Goal: Check status: Check status

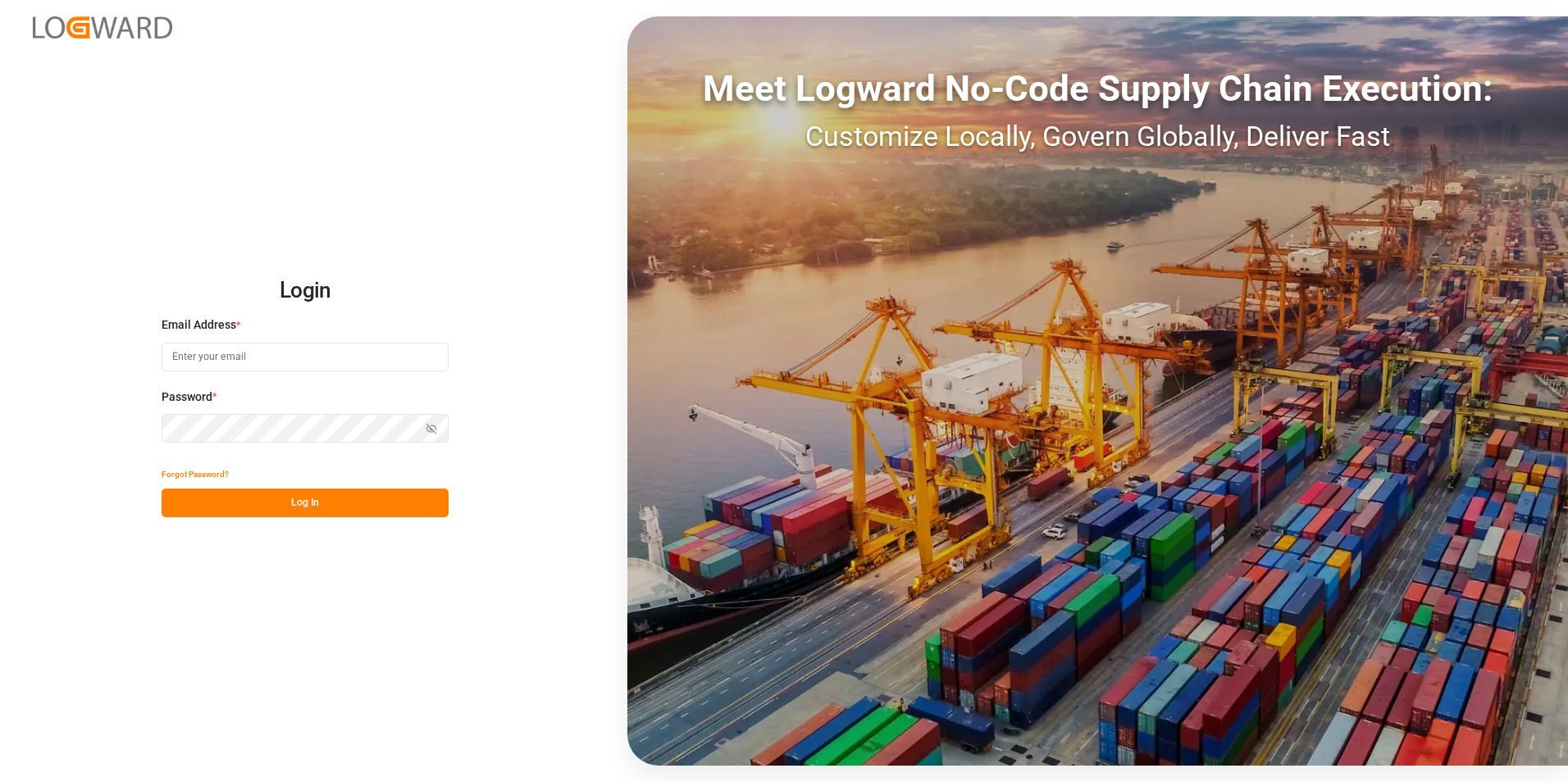
type input "[PERSON_NAME][EMAIL_ADDRESS][PERSON_NAME][DOMAIN_NAME]"
click at [351, 496] on button "Log In" at bounding box center [305, 503] width 287 height 29
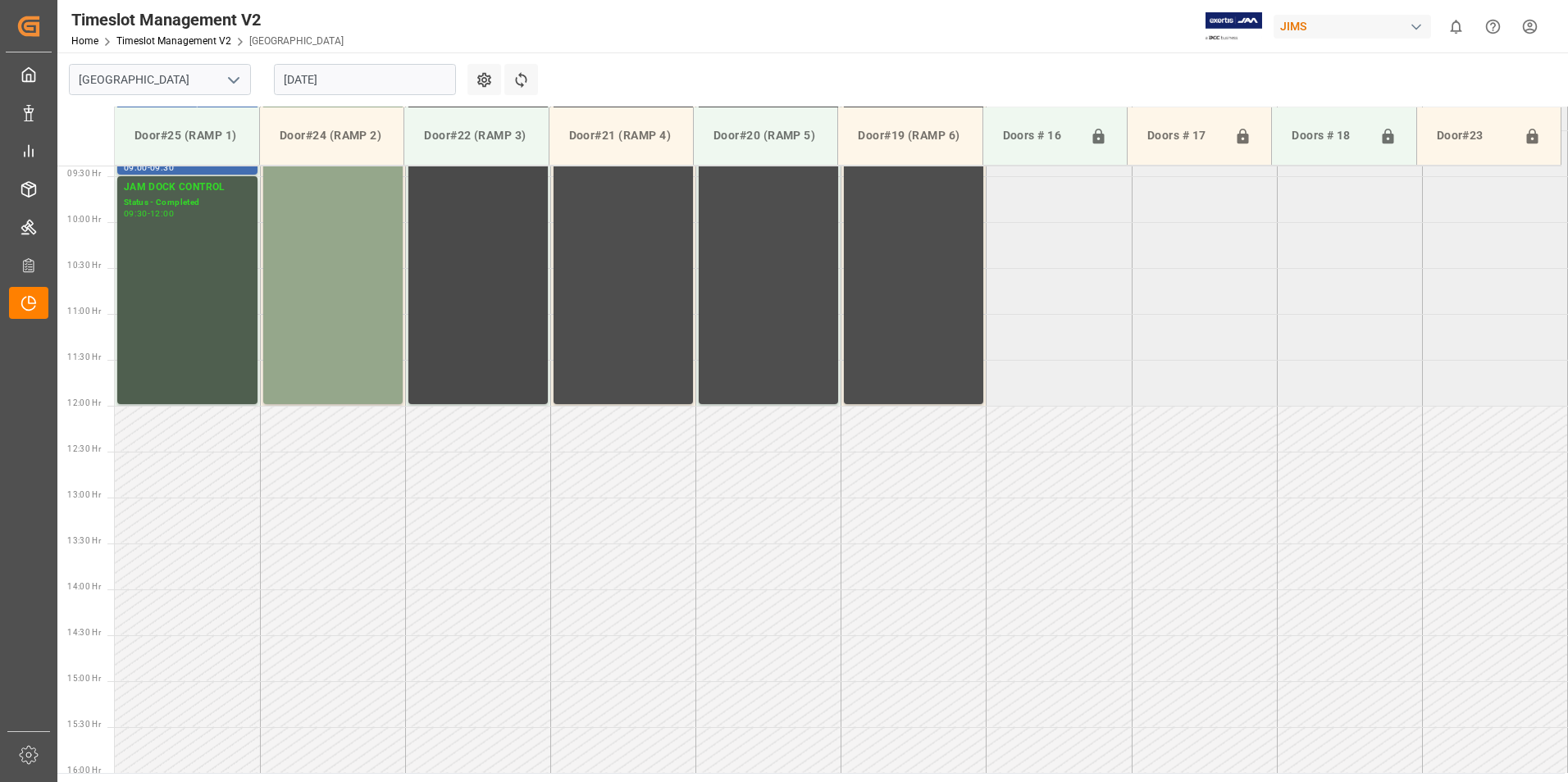
scroll to position [908, 0]
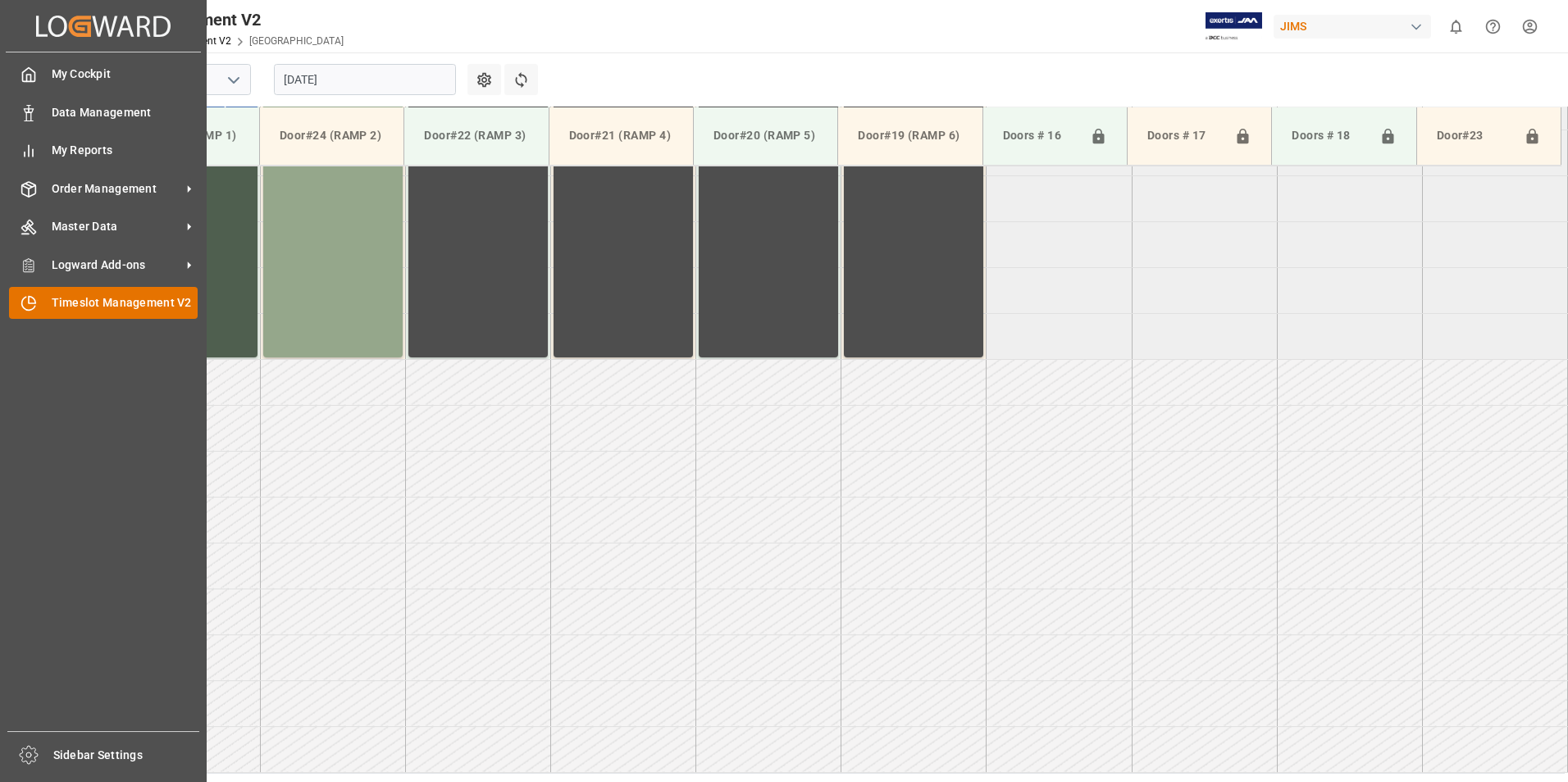
click at [58, 300] on span "Timeslot Management V2" at bounding box center [124, 303] width 147 height 17
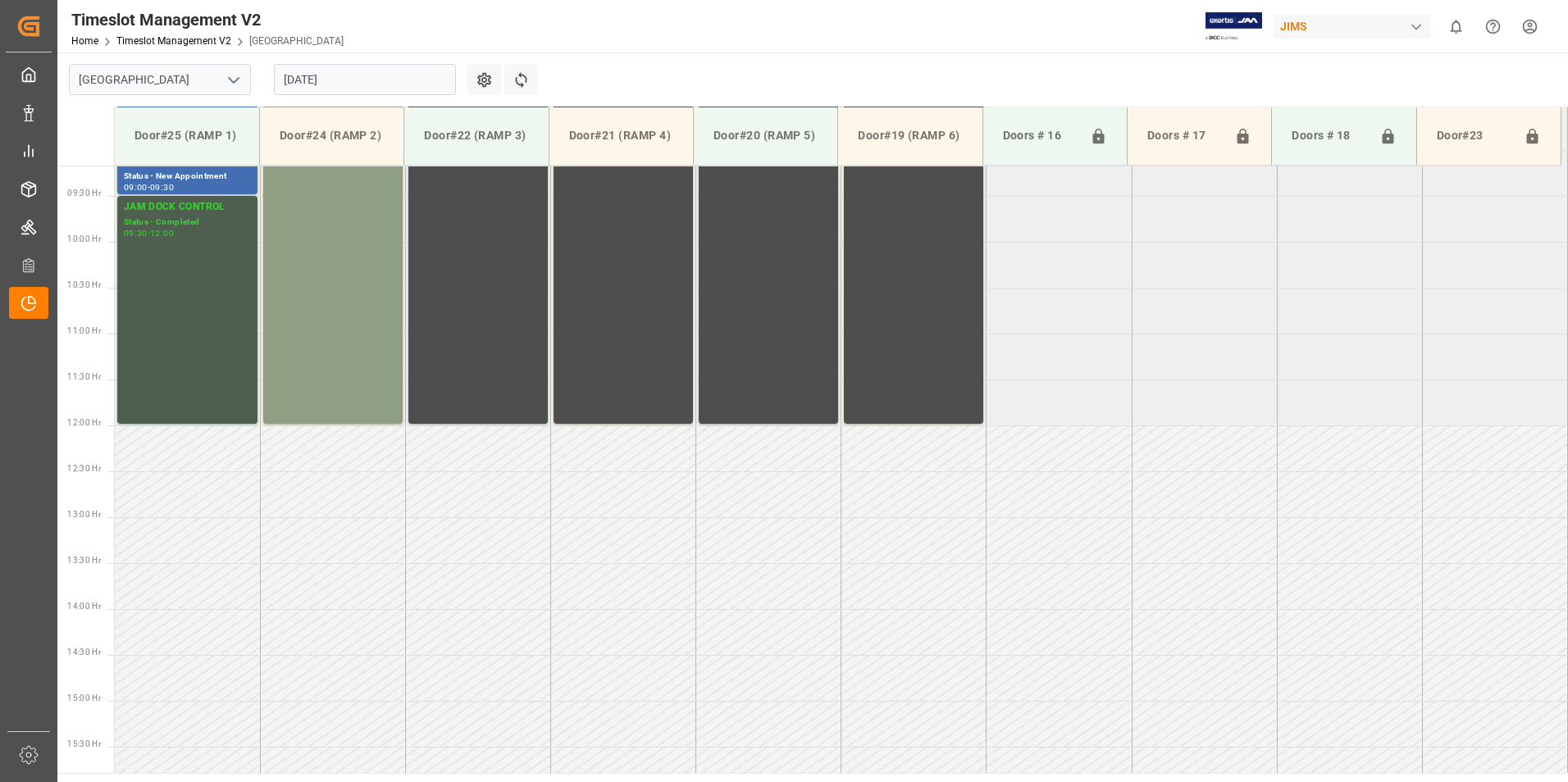
scroll to position [908, 0]
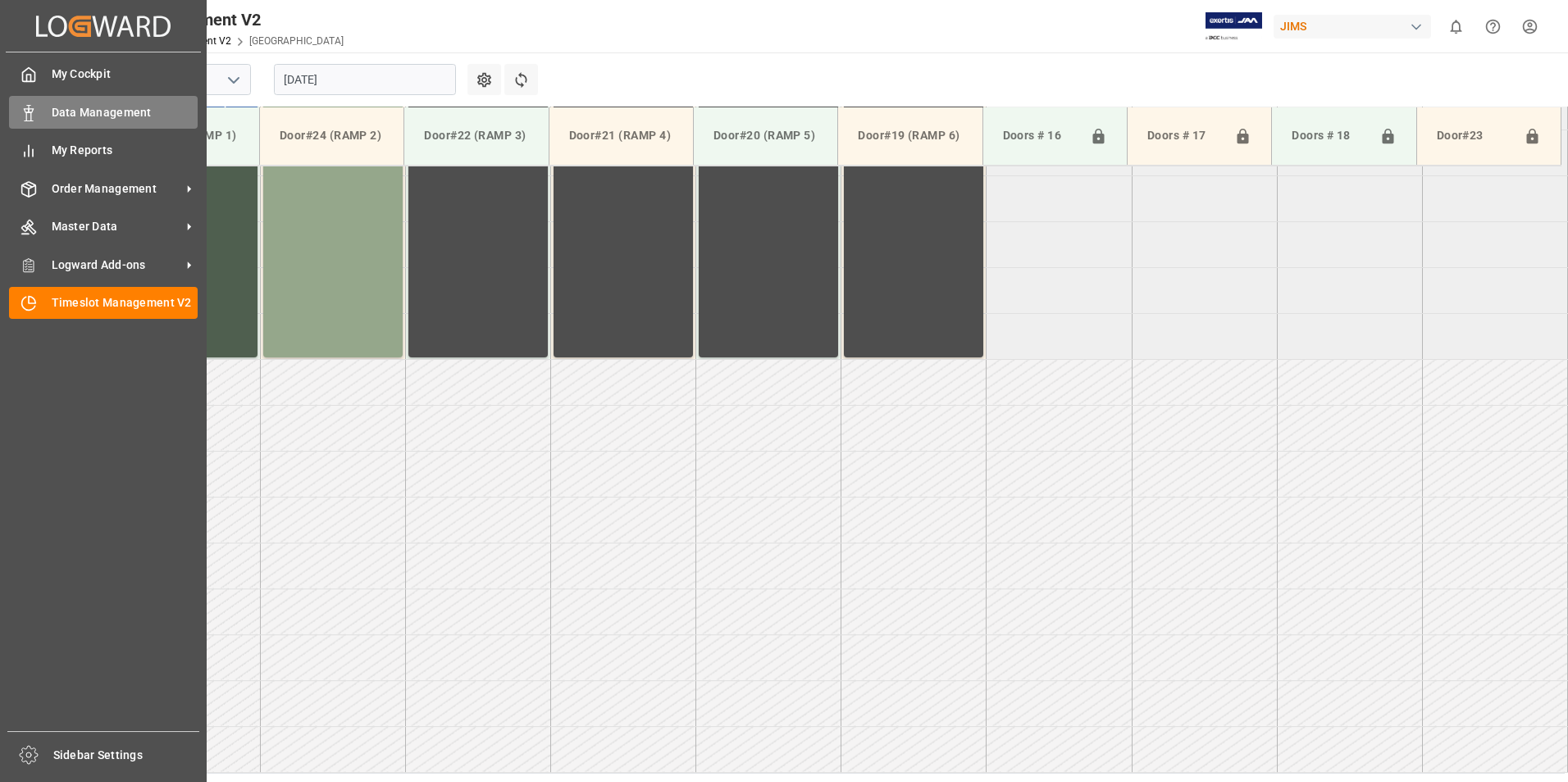
click at [59, 116] on span "Data Management" at bounding box center [124, 113] width 147 height 17
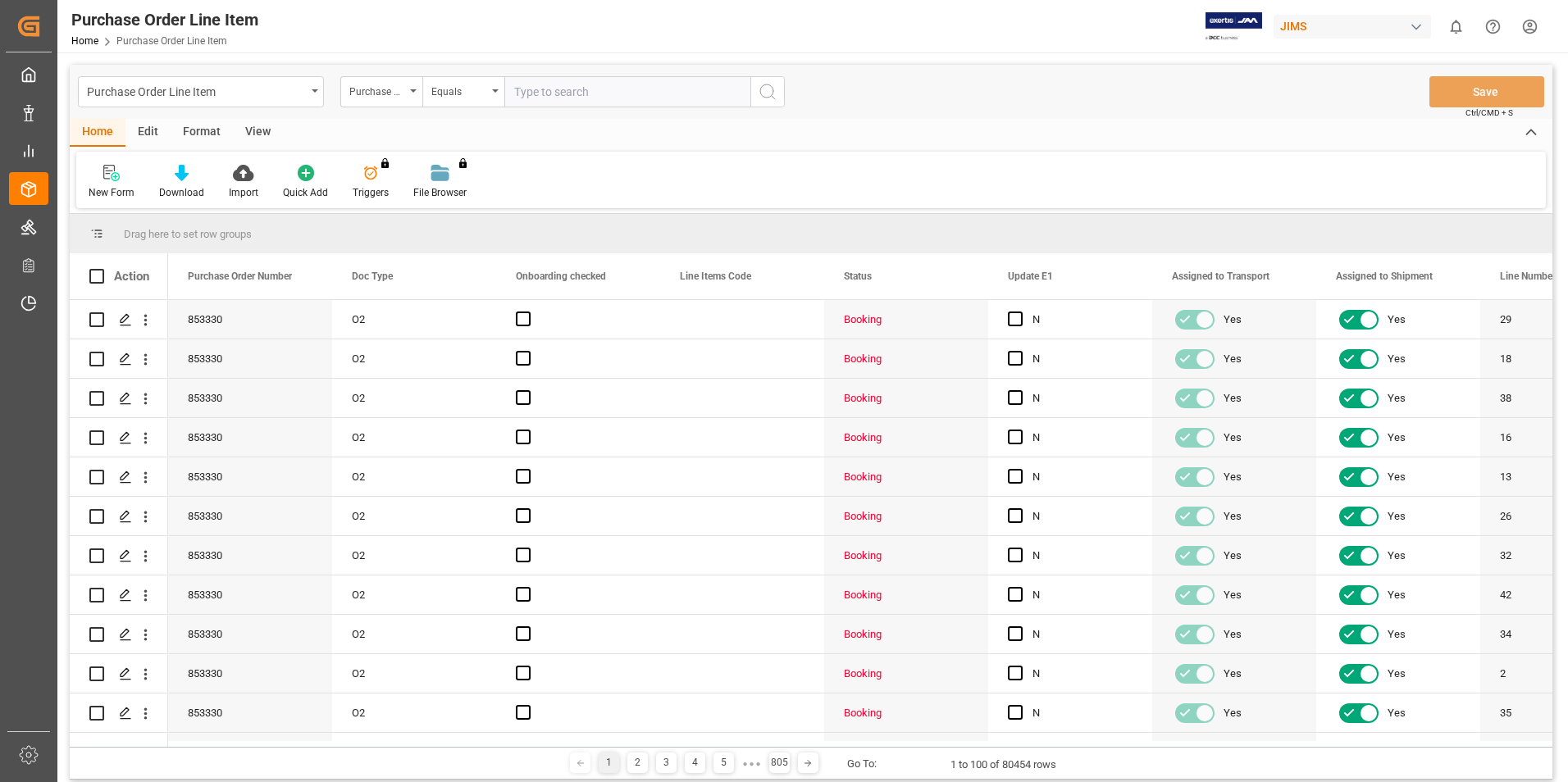
click at [526, 92] on input "text" at bounding box center [627, 92] width 246 height 32
type input "77-10185-CN"
click at [761, 87] on icon "search button" at bounding box center [768, 92] width 20 height 20
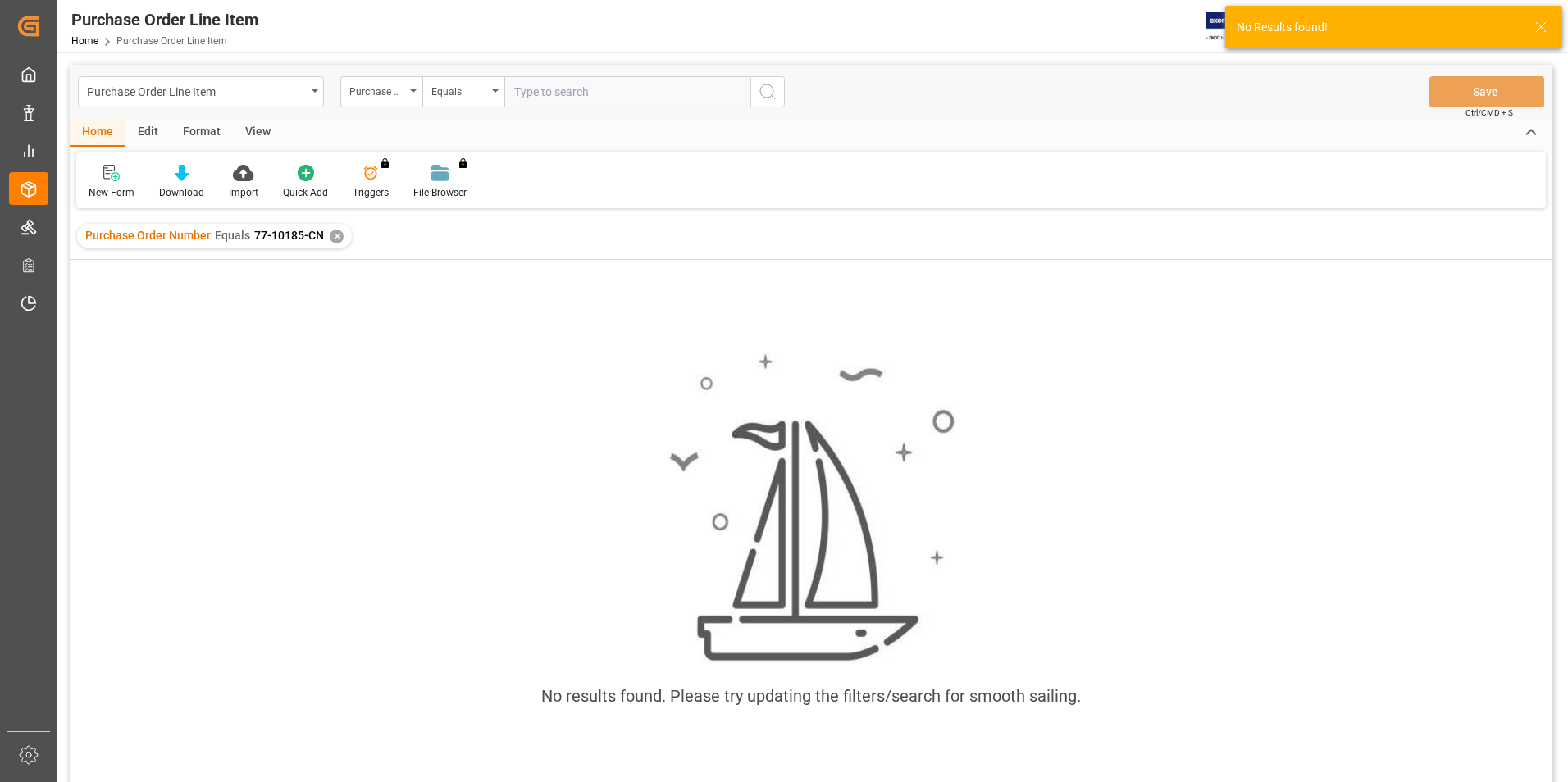
click at [332, 241] on div "✕" at bounding box center [336, 236] width 14 height 14
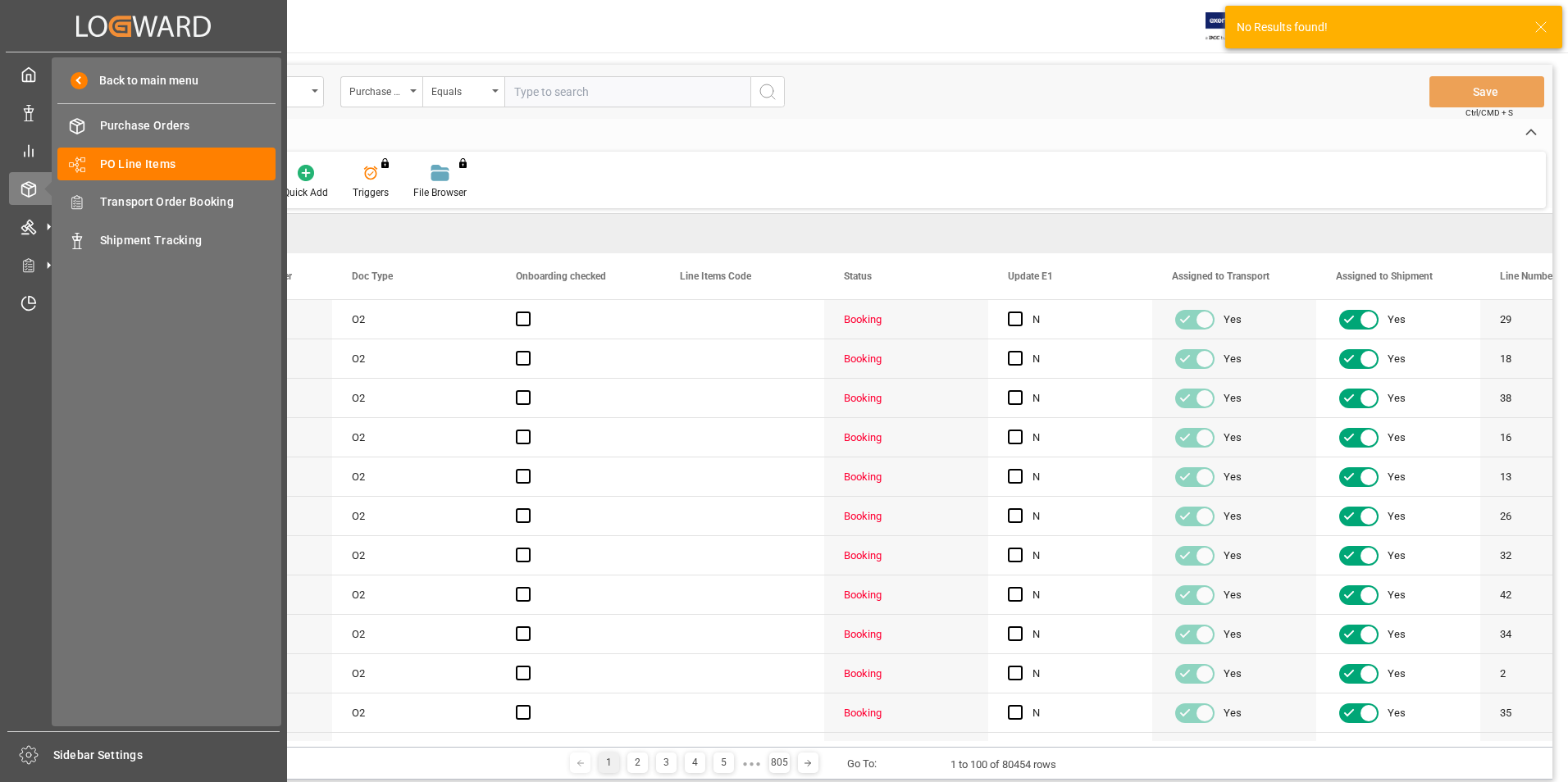
click at [160, 242] on span "Shipment Tracking" at bounding box center [188, 240] width 177 height 17
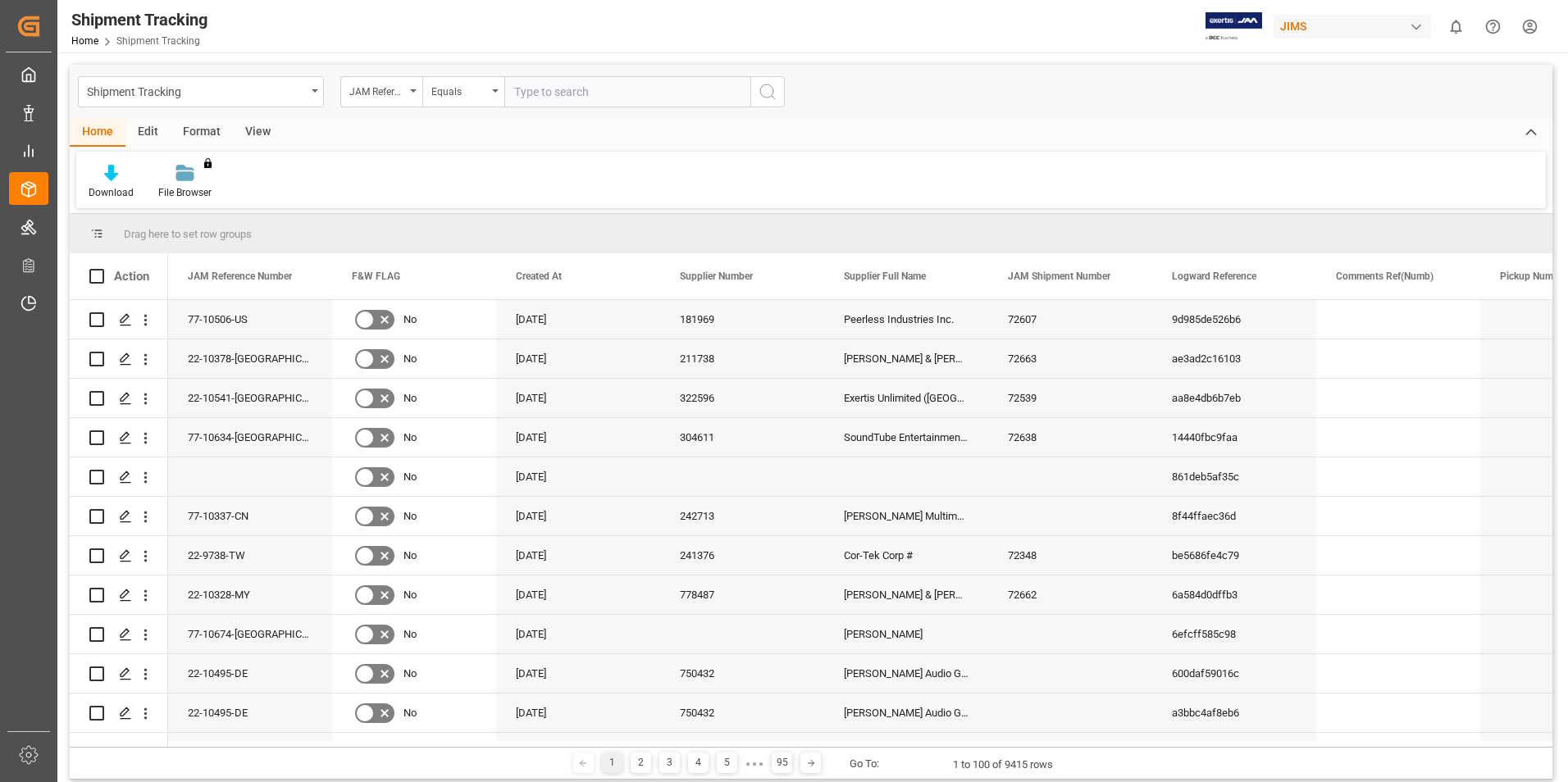
click at [538, 91] on input "text" at bounding box center [627, 92] width 246 height 32
paste input "77-10185-CN"
type input "77-10185-CN"
click at [762, 94] on icon "search button" at bounding box center [768, 92] width 20 height 20
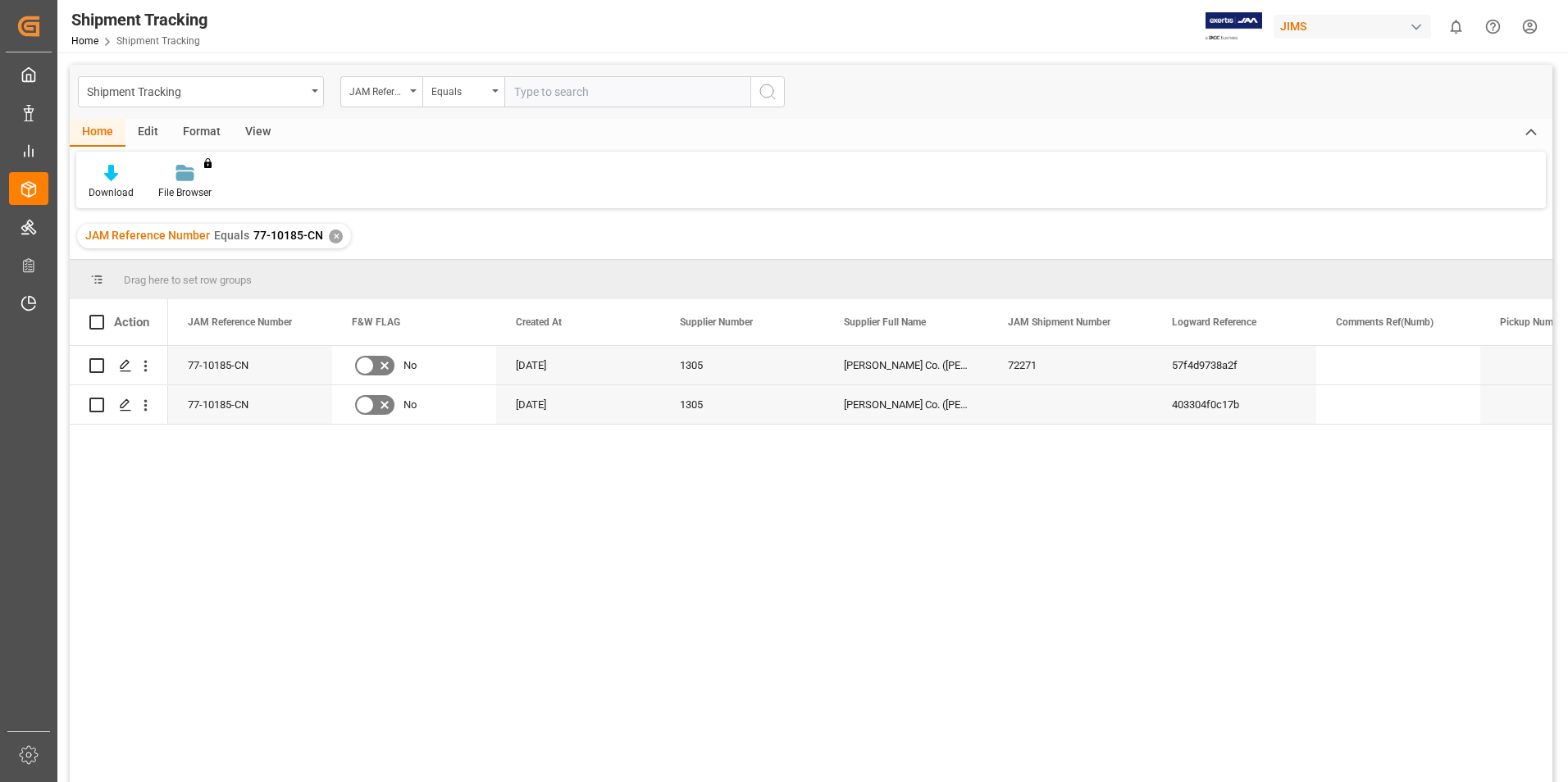
click at [1485, 83] on div "Shipment Tracking JAM Reference Number Equals" at bounding box center [810, 92] width 1482 height 54
click at [214, 18] on div "Shipment Tracking Home Shipment Tracking" at bounding box center [140, 26] width 148 height 52
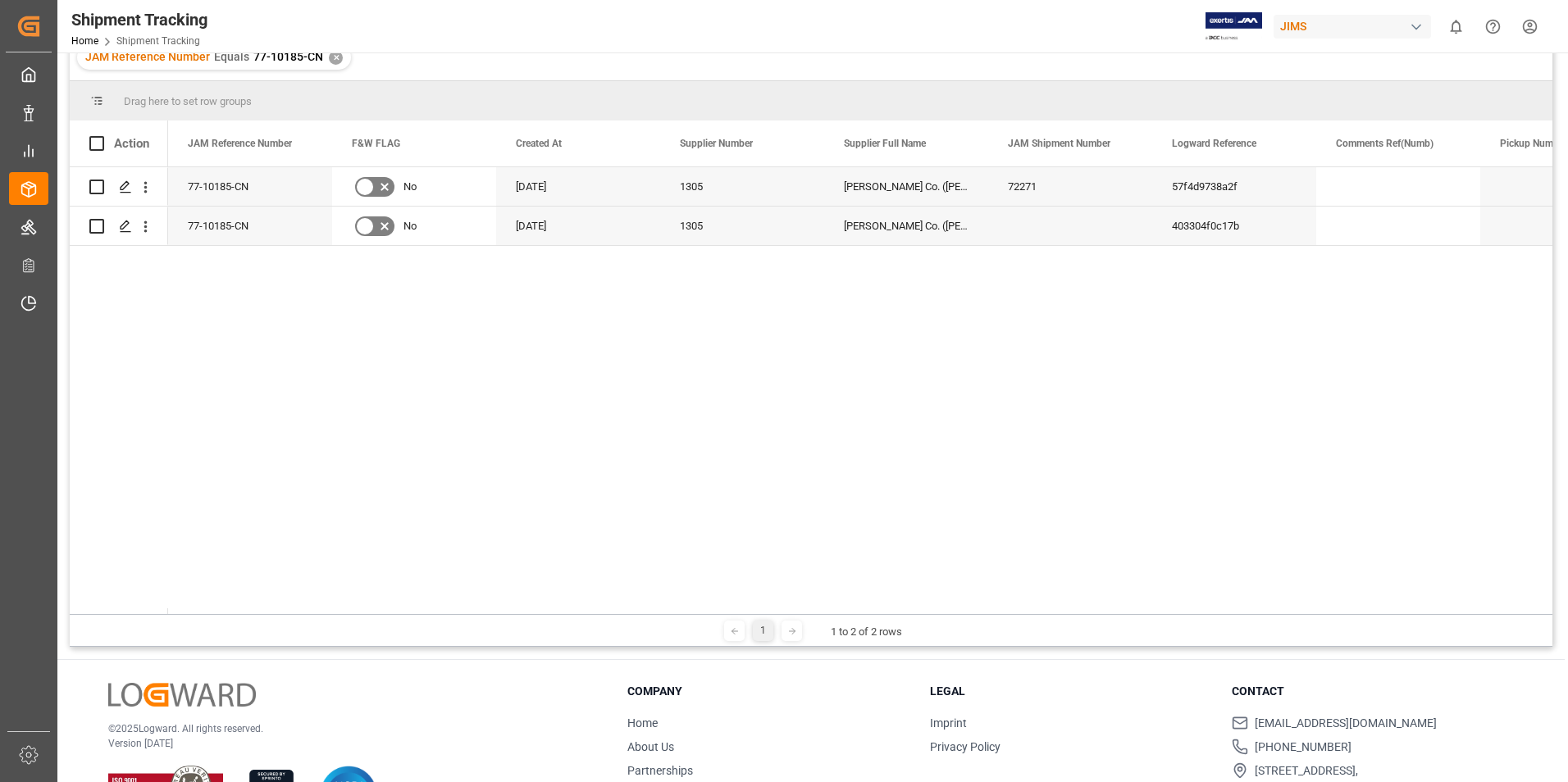
scroll to position [242, 0]
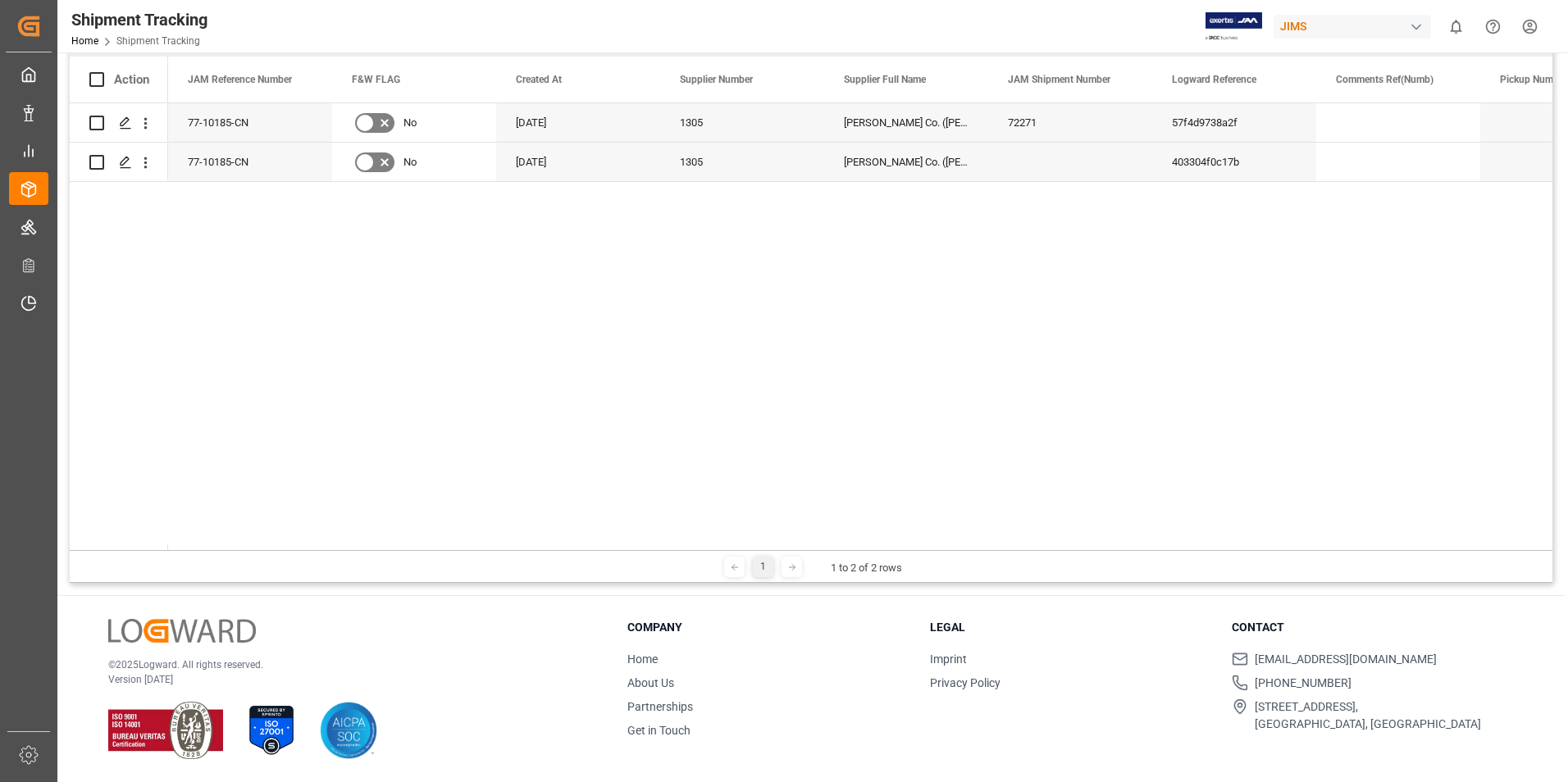
drag, startPoint x: 268, startPoint y: 550, endPoint x: 297, endPoint y: 550, distance: 29.0
click at [297, 550] on div "1 1 to 2 of 2 rows" at bounding box center [810, 566] width 1482 height 32
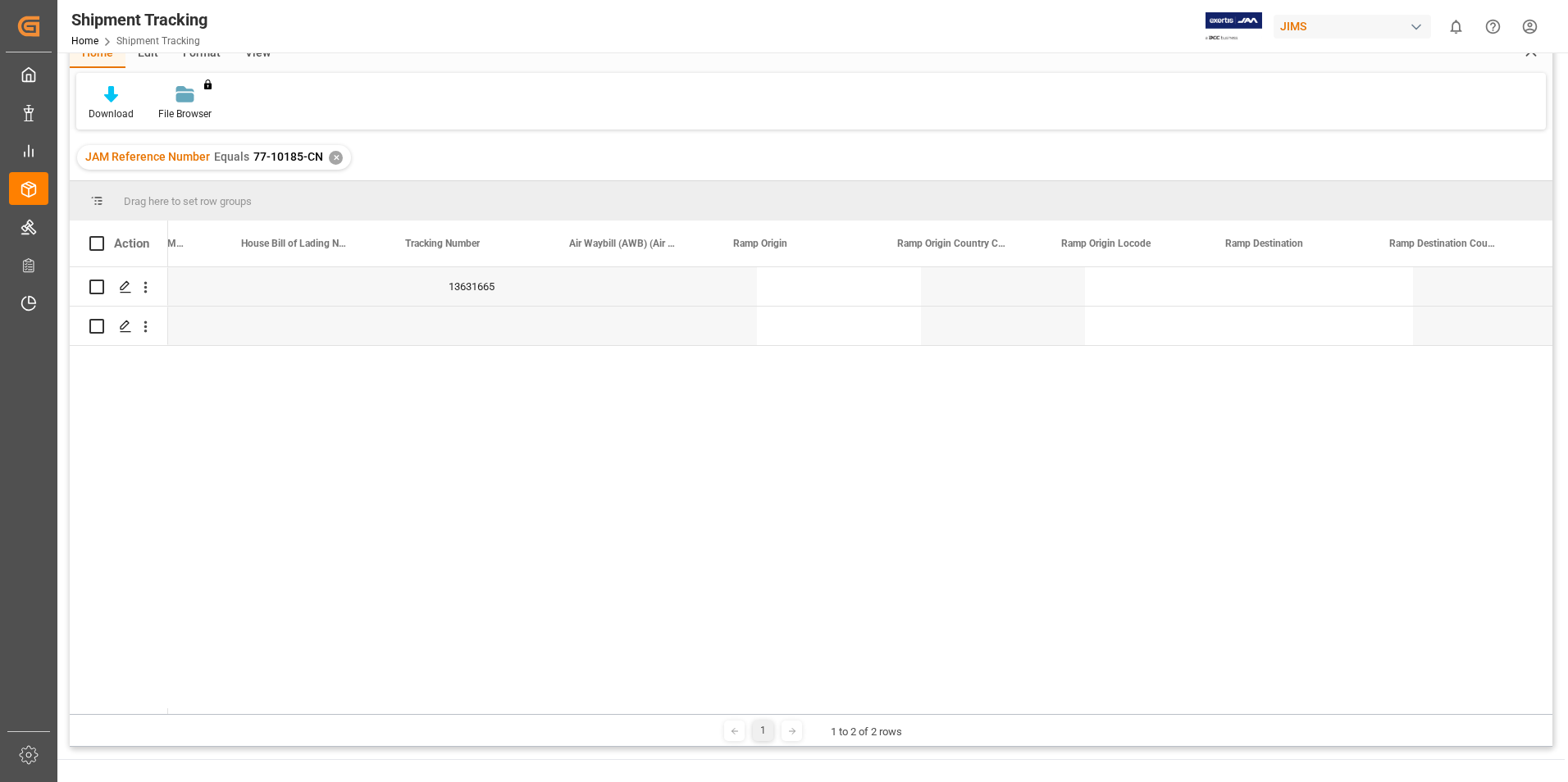
scroll to position [0, 3932]
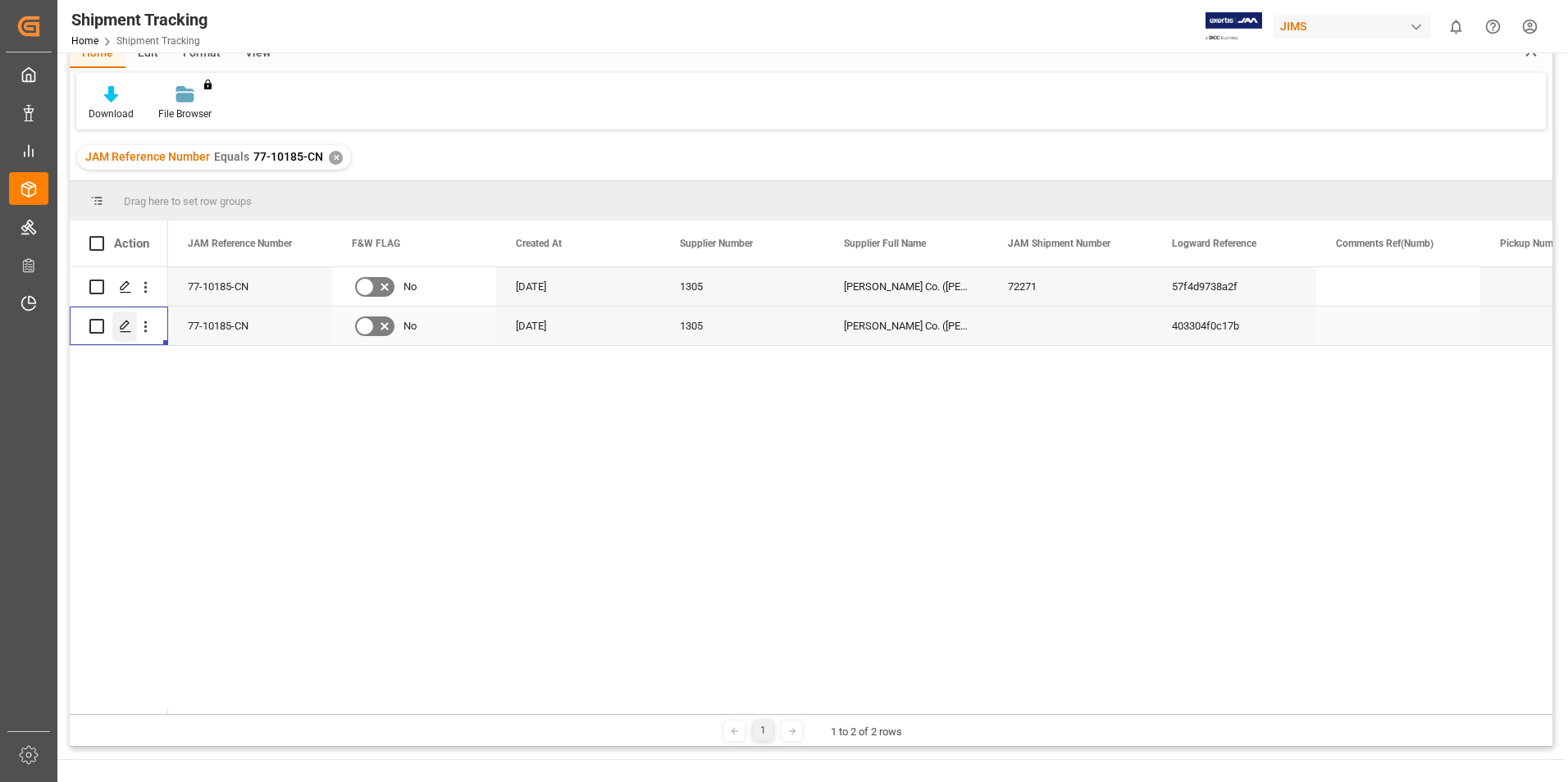
click at [123, 328] on polygon "Press SPACE to select this row." at bounding box center [124, 325] width 8 height 8
